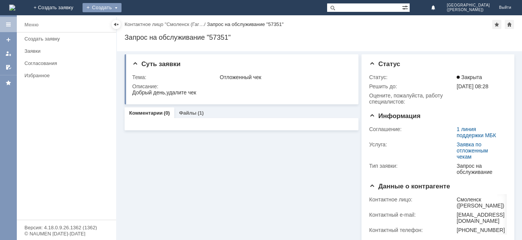
click at [122, 7] on div "Создать" at bounding box center [102, 7] width 39 height 9
click at [142, 23] on link "Заявка" at bounding box center [113, 22] width 58 height 9
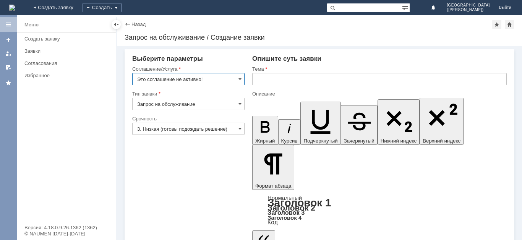
click at [236, 77] on input "Это соглашение не активно!" at bounding box center [188, 79] width 112 height 12
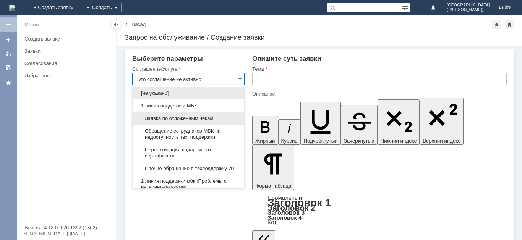
click at [191, 119] on span "Заявка по отложенным чекам" at bounding box center [188, 118] width 102 height 6
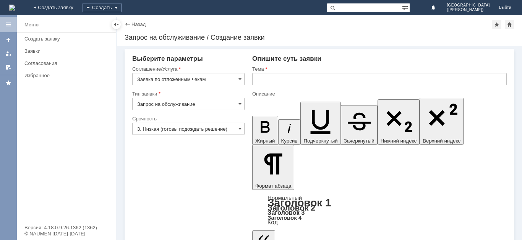
type input "Заявка по отложенным чекам"
click at [297, 81] on input "text" at bounding box center [379, 79] width 255 height 12
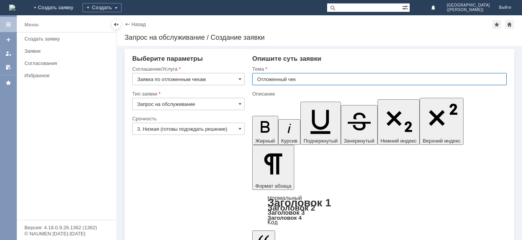
type input "Отложенный чек"
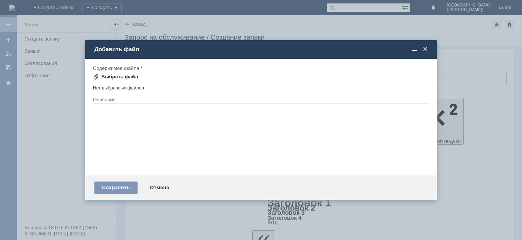
click at [133, 77] on div "Выбрать файл" at bounding box center [119, 77] width 37 height 6
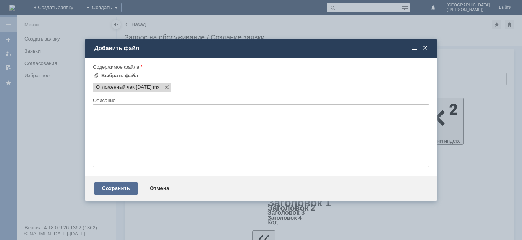
click at [118, 192] on div "Сохранить" at bounding box center [115, 188] width 43 height 12
